Goal: Obtain resource: Download file/media

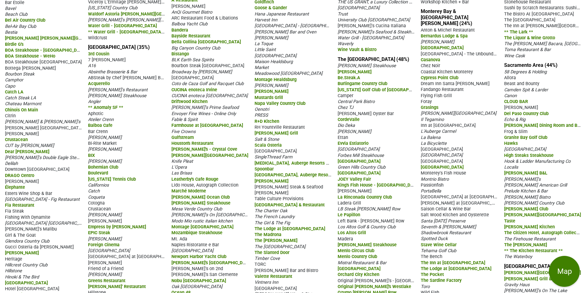
scroll to position [139, 0]
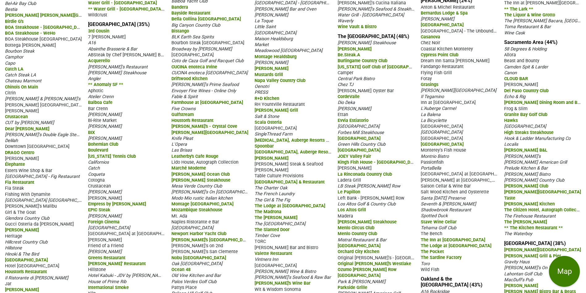
drag, startPoint x: 547, startPoint y: 47, endPoint x: 540, endPoint y: 56, distance: 11.8
click at [544, 60] on section "Sacramento Area (44%) 58 Degrees & Holding Allora Beast and Bounty Camden Spit …" at bounding box center [543, 137] width 77 height 197
drag, startPoint x: 506, startPoint y: 39, endPoint x: 584, endPoint y: 231, distance: 207.0
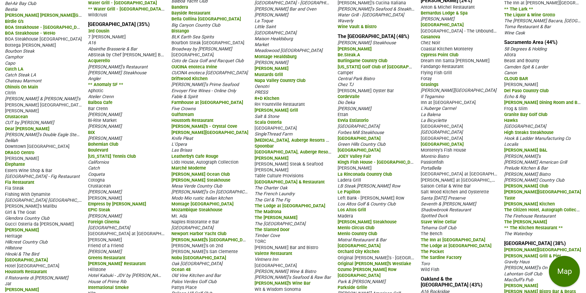
copy section "Sacramento Area (44%) 58 Degrees & Holding Allora Beast and Bounty Camden Spit …"
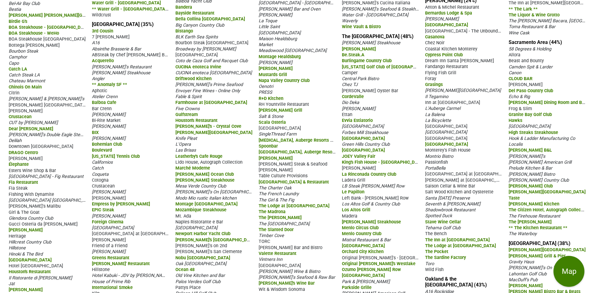
scroll to position [126, 0]
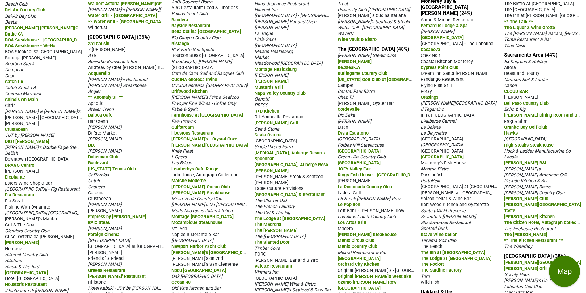
click at [557, 66] on div "Allora" at bounding box center [543, 67] width 77 height 6
click at [552, 66] on div "Allora" at bounding box center [543, 67] width 77 height 6
click at [538, 61] on span "58 Degrees & Holding" at bounding box center [526, 61] width 43 height 5
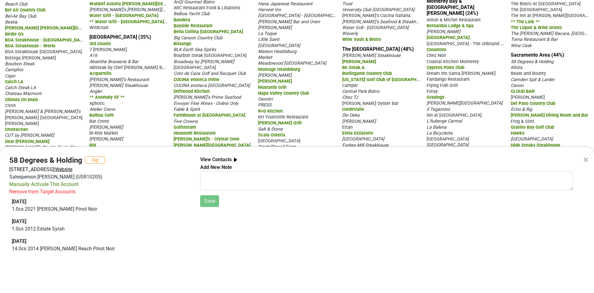
click at [72, 168] on span "Website" at bounding box center [63, 169] width 17 height 6
click at [517, 65] on div "× 58 Degrees & Holding Tag 1217 18th St, Sacramento, CA 95811 | Website Salespe…" at bounding box center [297, 146] width 594 height 293
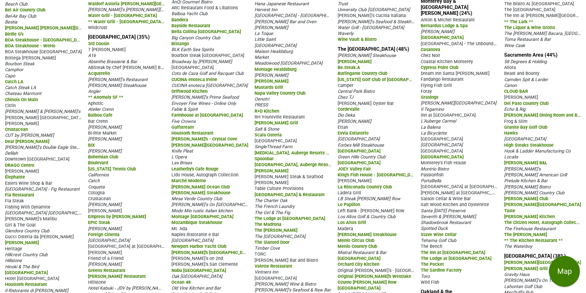
click at [512, 67] on span "Allora" at bounding box center [511, 67] width 12 height 5
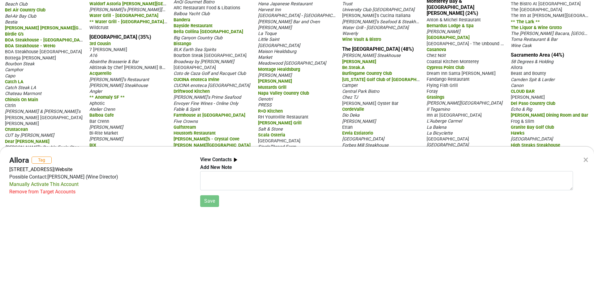
click at [568, 78] on div "× Allora Tag 5215 Folsom Blvd, Sacramento, CA 95819 | Website Possible Contact:…" at bounding box center [297, 146] width 594 height 293
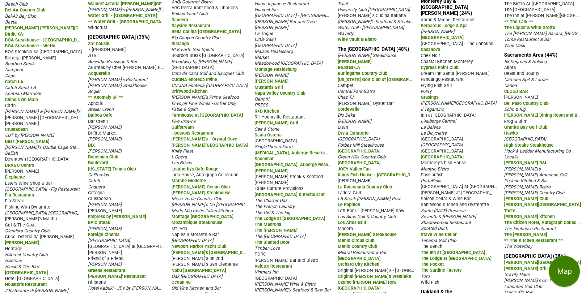
click at [531, 72] on span "Beast and Bounty" at bounding box center [522, 73] width 35 height 5
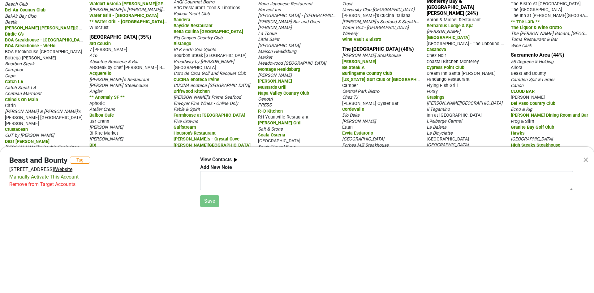
click at [72, 168] on span "Website" at bounding box center [63, 169] width 17 height 6
click at [516, 68] on div "× Beast and Bounty Tag 1701 R St, Sacramento, CA 95811 | Website Manually Activ…" at bounding box center [297, 146] width 594 height 293
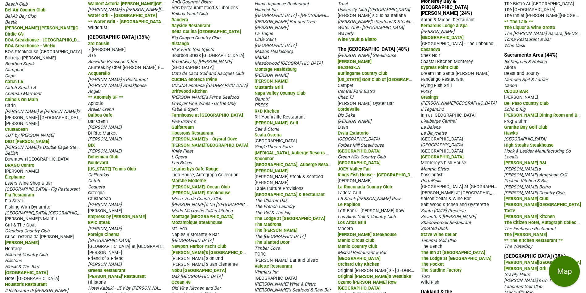
click at [513, 68] on span "Allora" at bounding box center [511, 67] width 12 height 5
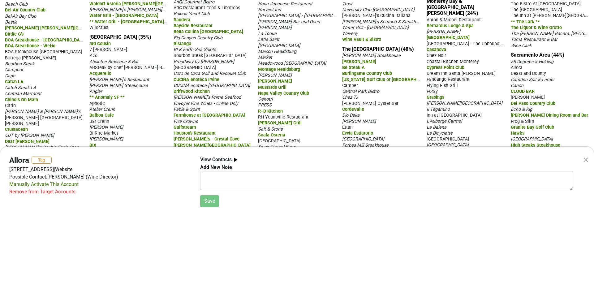
click at [529, 92] on div "× Allora Tag 5215 Folsom Blvd, Sacramento, CA 95819 | Website Possible Contact:…" at bounding box center [297, 146] width 594 height 293
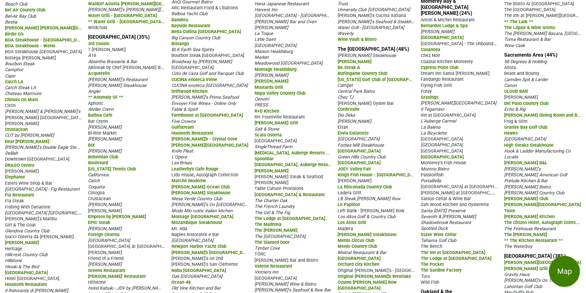
click at [523, 90] on span "CLOUD BAR" at bounding box center [517, 91] width 24 height 5
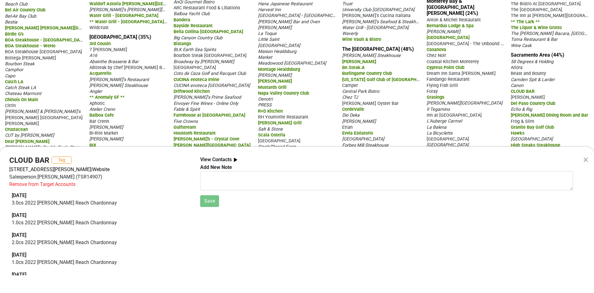
scroll to position [0, 0]
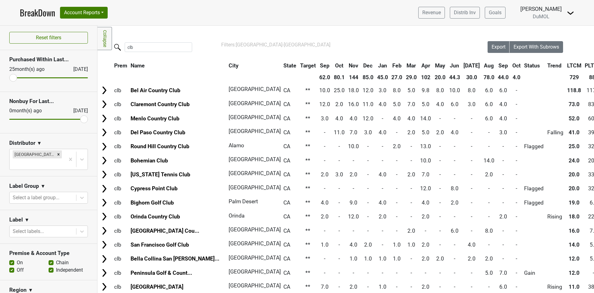
click at [33, 14] on link "BreakDown" at bounding box center [37, 12] width 35 height 13
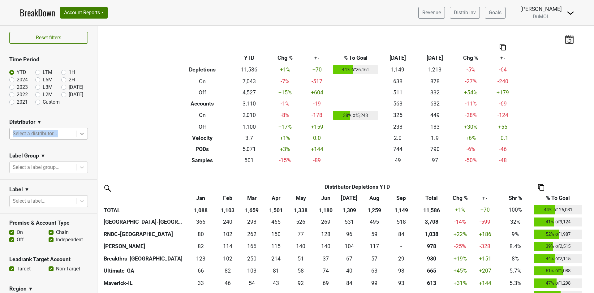
click at [73, 128] on section "Distributor ▼ Select a distributor..." at bounding box center [48, 129] width 97 height 34
click at [79, 134] on icon at bounding box center [82, 133] width 6 height 6
click at [17, 130] on div at bounding box center [43, 133] width 60 height 9
click at [16, 133] on div at bounding box center [43, 133] width 60 height 9
type input "s"
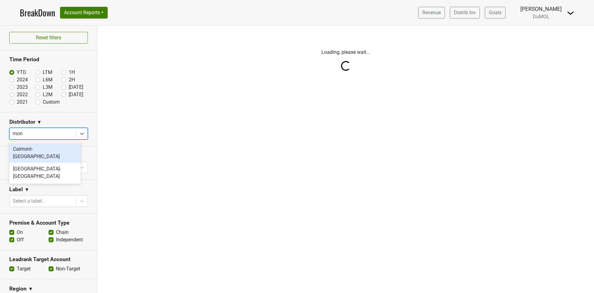
type input "mont"
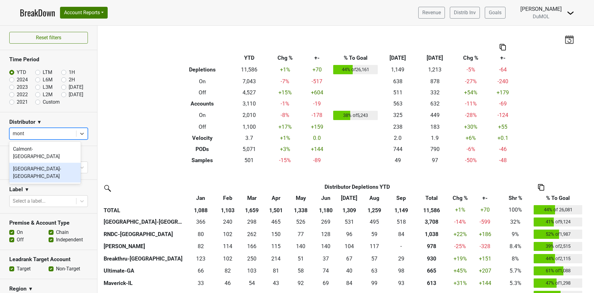
click at [31, 163] on div "[GEOGRAPHIC_DATA]-[GEOGRAPHIC_DATA]" at bounding box center [44, 173] width 71 height 20
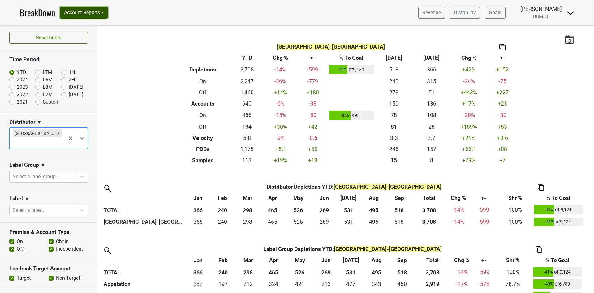
click at [96, 15] on button "Account Reports" at bounding box center [84, 13] width 48 height 12
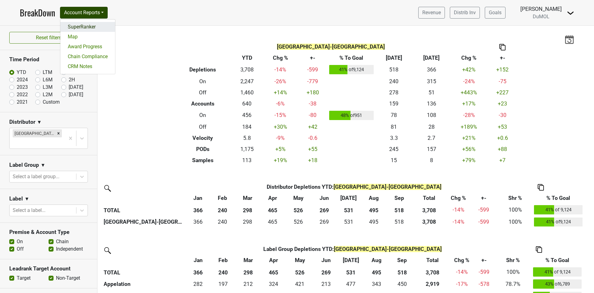
click at [87, 31] on link "SuperRanker" at bounding box center [87, 27] width 55 height 10
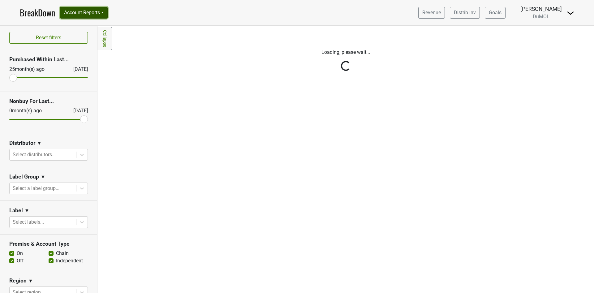
click at [102, 13] on button "Account Reports" at bounding box center [84, 13] width 48 height 12
click at [92, 27] on link "SuperRanker" at bounding box center [87, 27] width 55 height 10
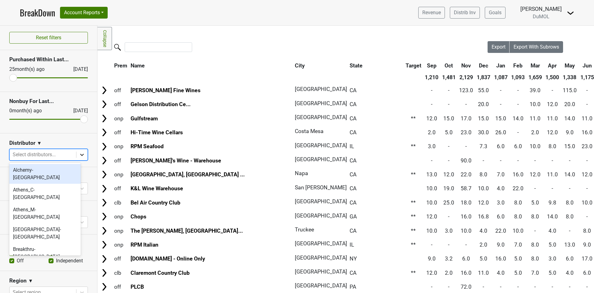
click at [79, 157] on icon at bounding box center [82, 154] width 6 height 6
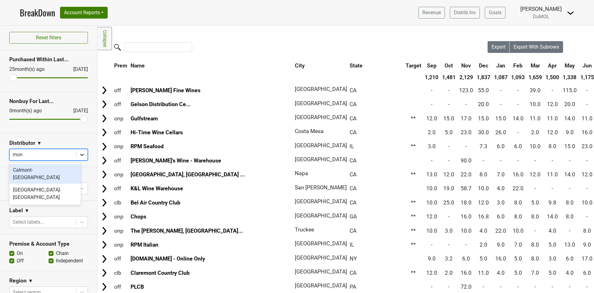
type input "mont"
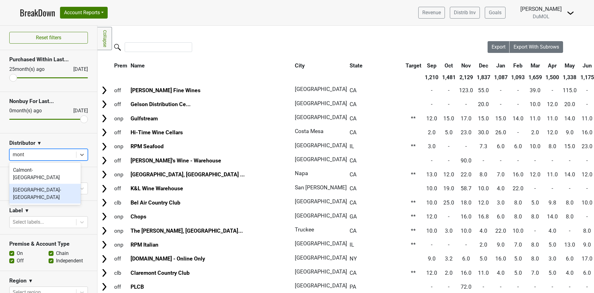
click at [39, 186] on div "[GEOGRAPHIC_DATA]-[GEOGRAPHIC_DATA]" at bounding box center [44, 194] width 71 height 20
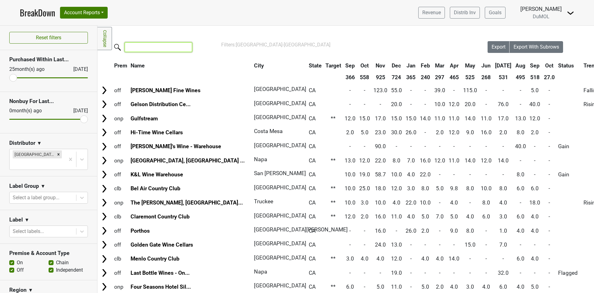
click at [158, 48] on input "search" at bounding box center [158, 47] width 67 height 10
type input "o"
click at [491, 45] on span "Export" at bounding box center [498, 47] width 14 height 6
